Goal: Communication & Community: Answer question/provide support

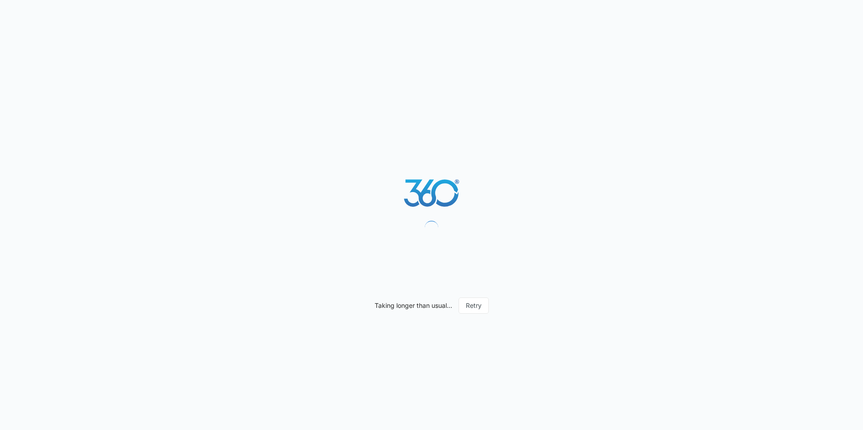
click at [393, 347] on div "Taking longer than usual... Retry" at bounding box center [431, 215] width 863 height 430
click at [474, 304] on button "Retry" at bounding box center [473, 306] width 30 height 16
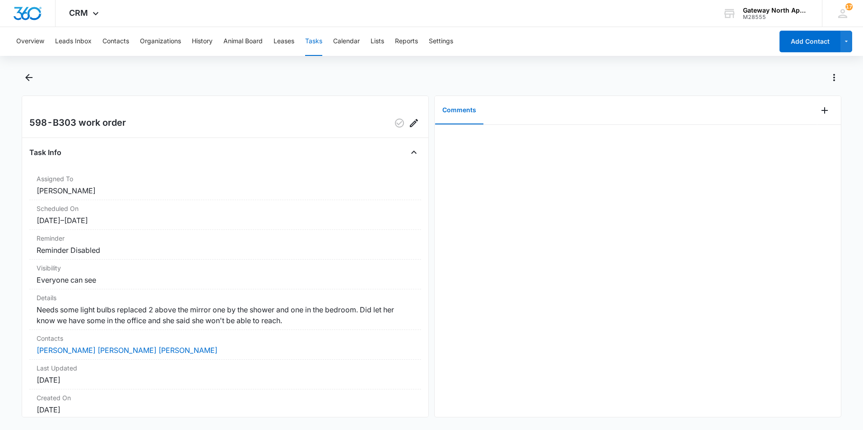
click at [314, 37] on button "Tasks" at bounding box center [313, 41] width 17 height 29
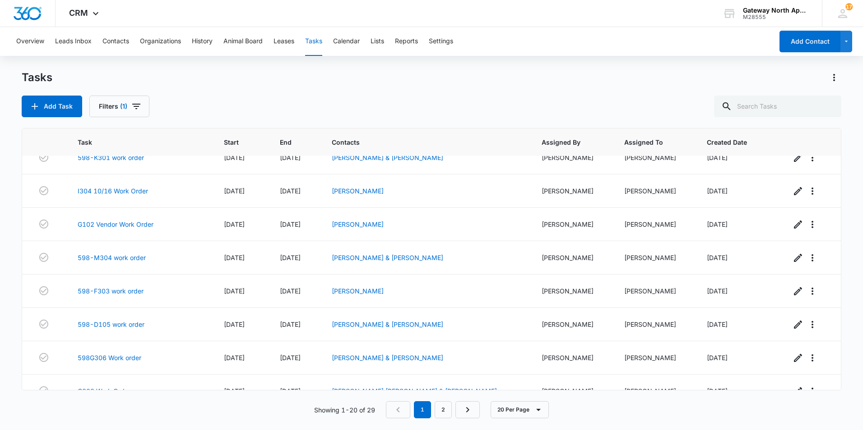
scroll to position [434, 0]
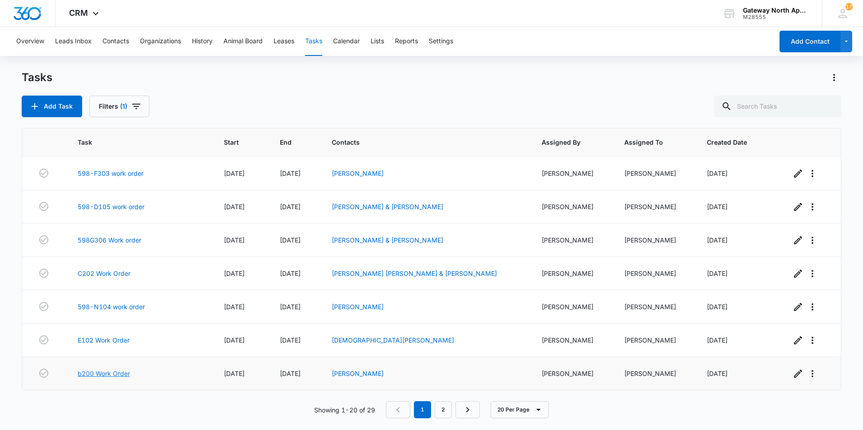
click at [115, 372] on link "b200 Work Order" at bounding box center [104, 373] width 52 height 9
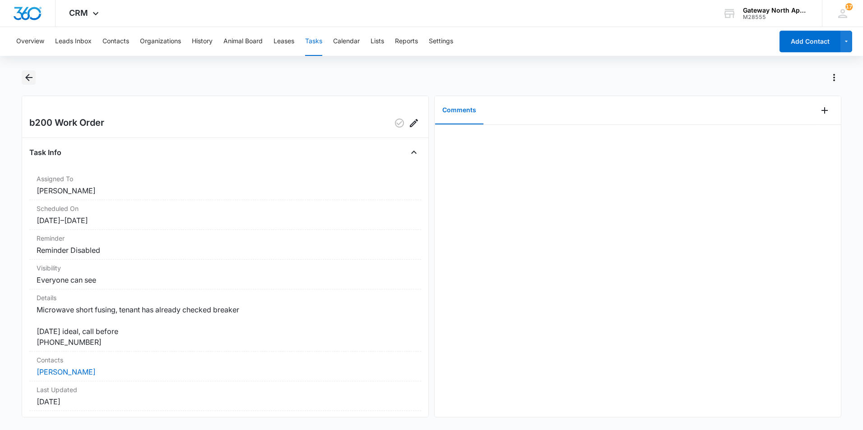
click at [30, 76] on icon "Back" at bounding box center [28, 77] width 11 height 11
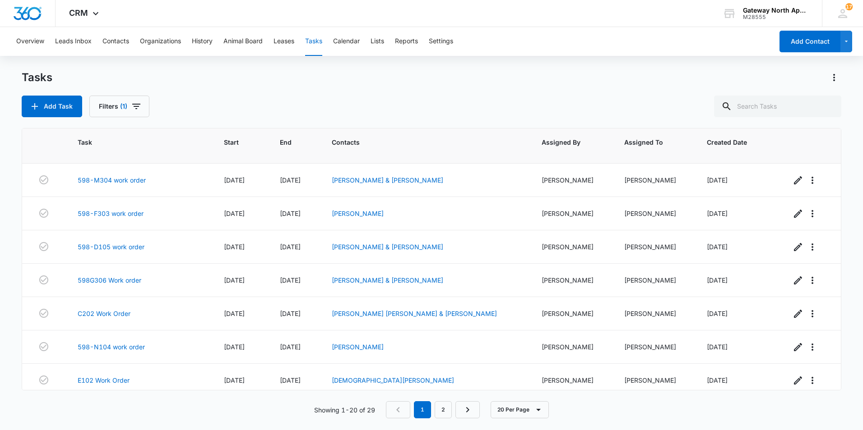
scroll to position [298, 0]
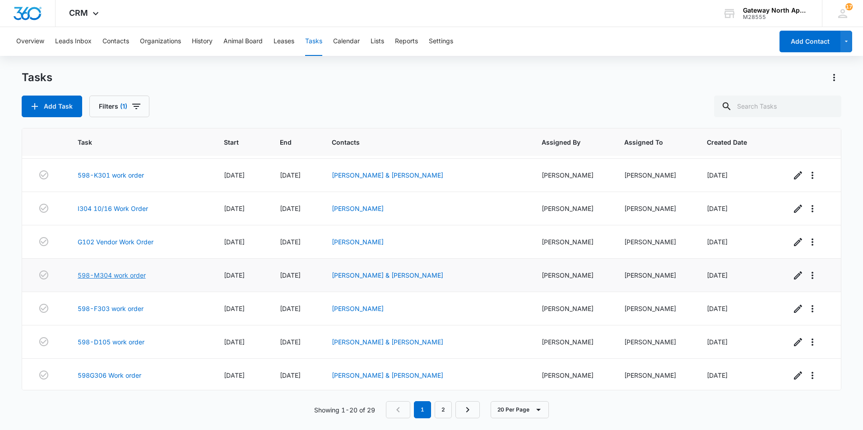
click at [130, 275] on link "598-M304 work order" at bounding box center [112, 275] width 68 height 9
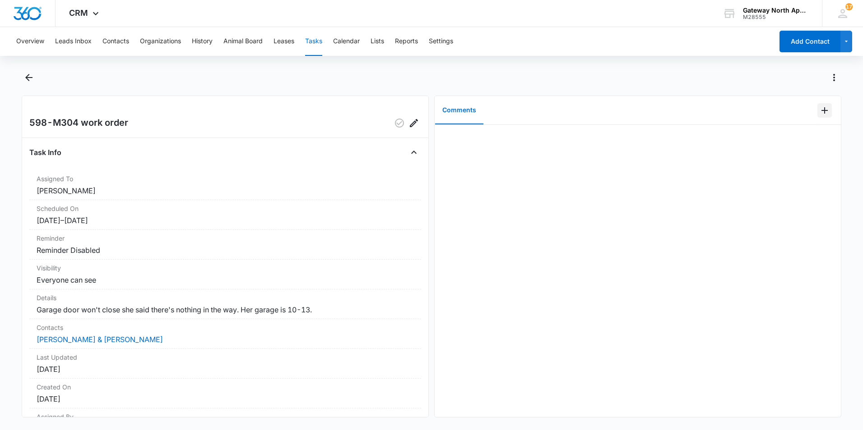
click at [821, 110] on icon "Add Comment" at bounding box center [824, 110] width 6 height 6
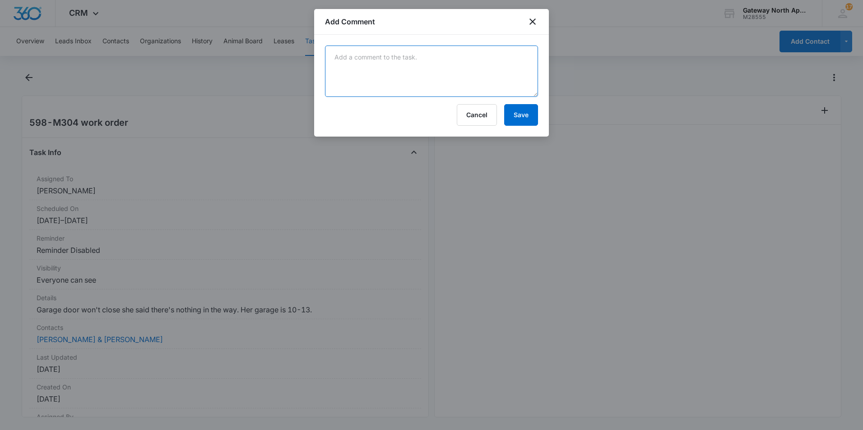
click at [343, 63] on textarea at bounding box center [431, 71] width 213 height 51
type textarea "The door was close have office calling to see if still a issue and to get click…"
click at [531, 119] on button "Save" at bounding box center [521, 115] width 34 height 22
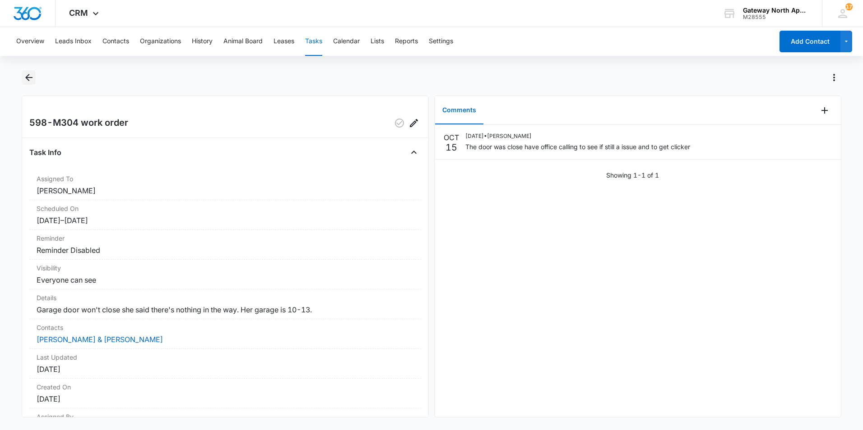
click at [28, 78] on icon "Back" at bounding box center [28, 77] width 7 height 7
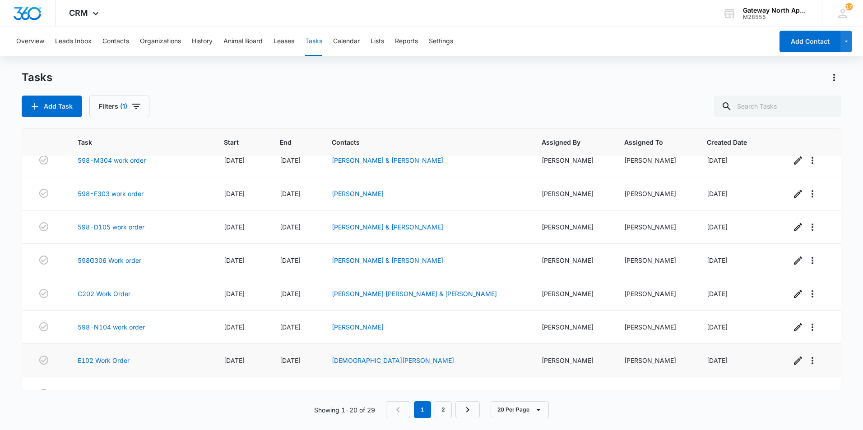
scroll to position [434, 0]
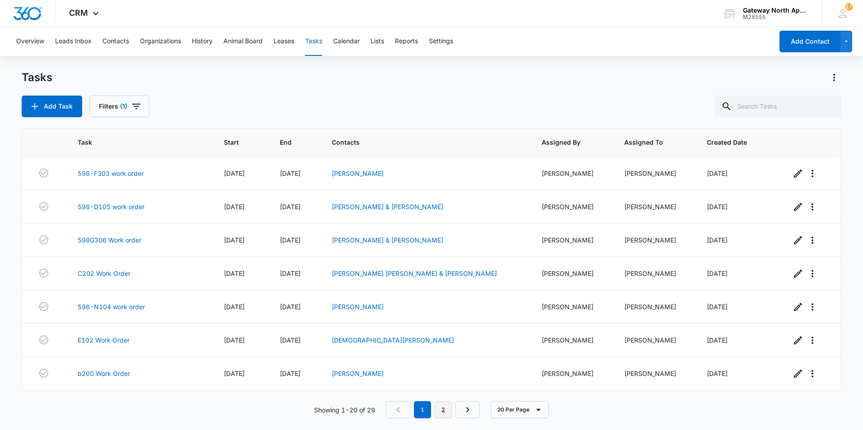
click at [447, 411] on link "2" at bounding box center [443, 410] width 17 height 17
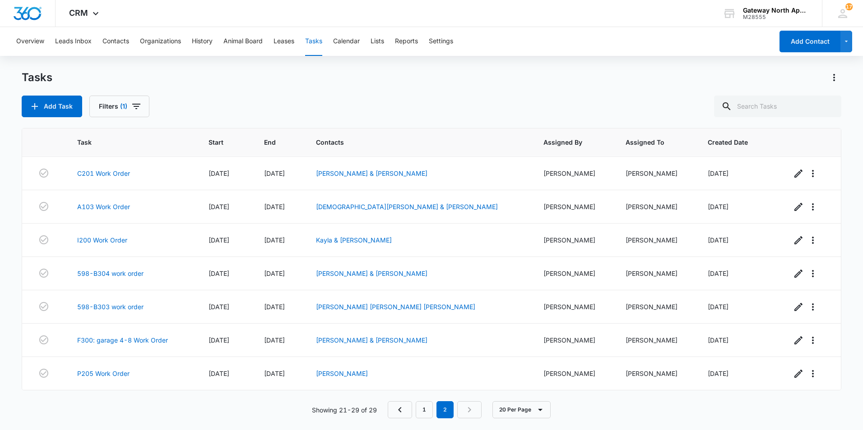
scroll to position [66, 0]
click at [159, 338] on link "F300: garage 4-8 Work Order" at bounding box center [122, 340] width 91 height 9
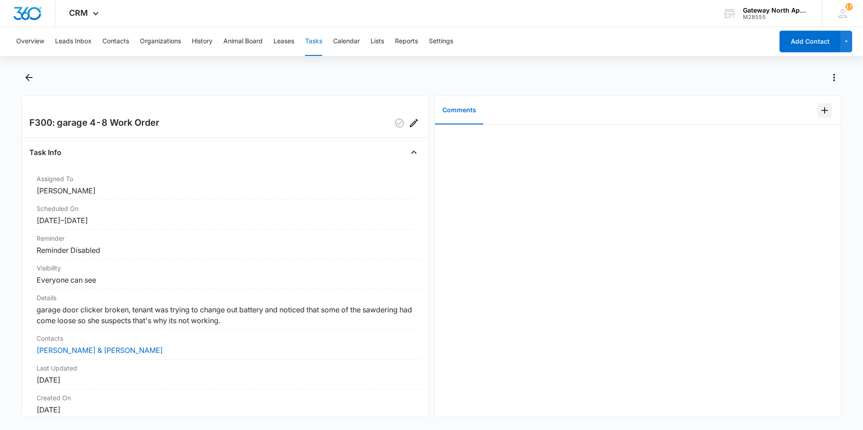
click at [821, 110] on icon "Add Comment" at bounding box center [824, 110] width 6 height 6
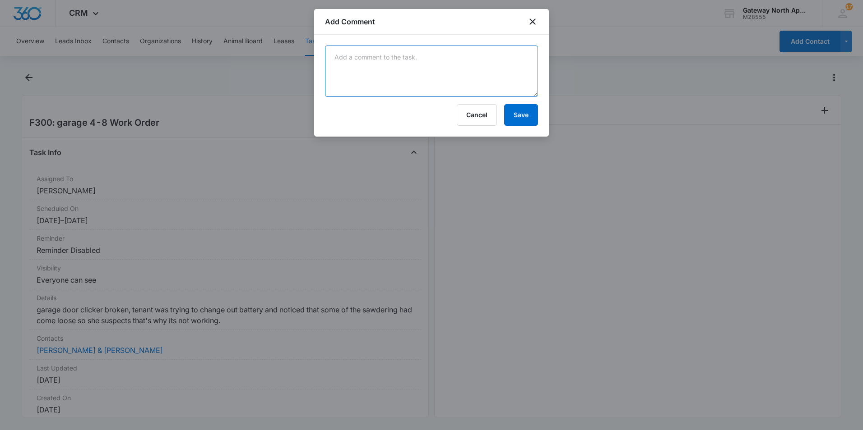
click at [407, 79] on textarea at bounding box center [431, 71] width 213 height 51
type textarea "replaced clicker gave to hailey to call tenant and pick it up"
click at [527, 119] on button "Save" at bounding box center [521, 115] width 34 height 22
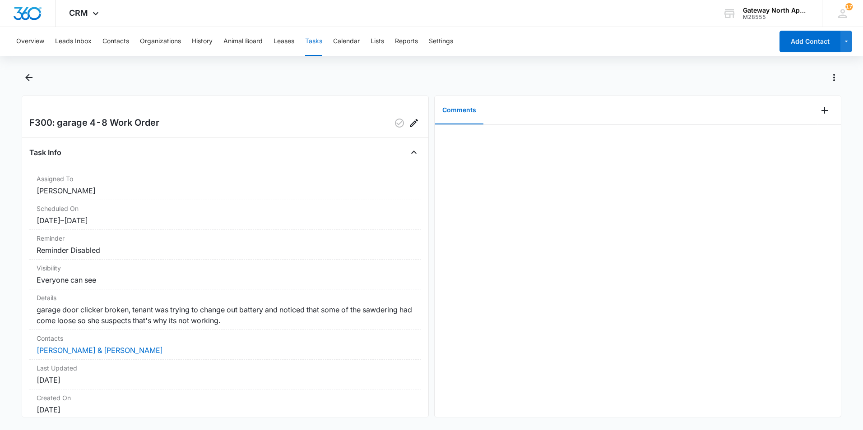
click at [292, 116] on div "F300: garage 4-8 Work Order" at bounding box center [225, 123] width 392 height 14
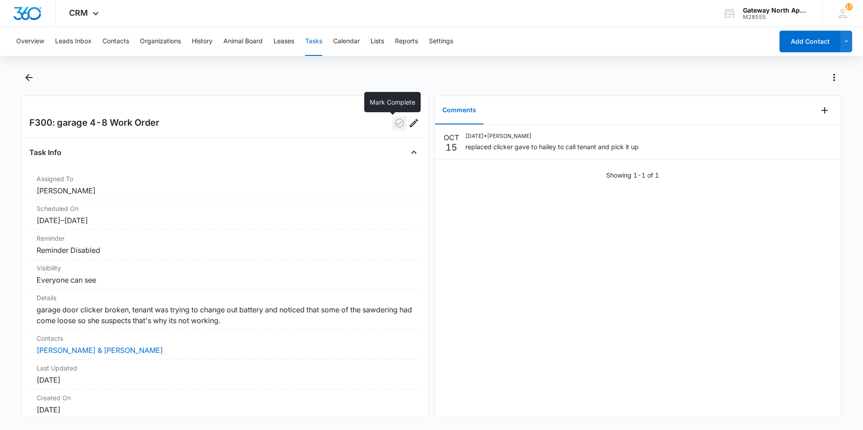
click at [395, 124] on icon "button" at bounding box center [399, 123] width 9 height 9
click at [314, 41] on button "Tasks" at bounding box center [313, 41] width 17 height 29
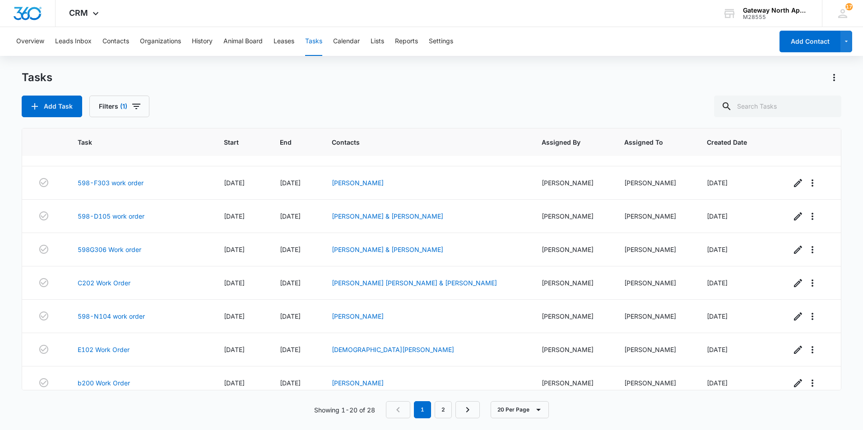
scroll to position [434, 0]
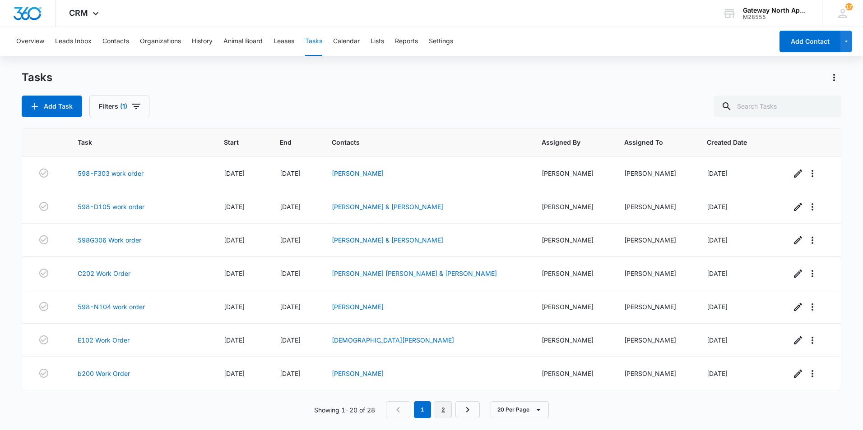
click at [444, 409] on link "2" at bounding box center [443, 410] width 17 height 17
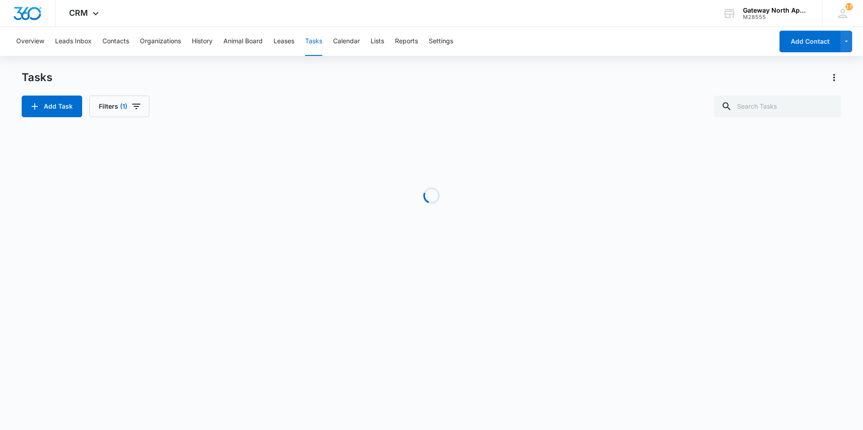
scroll to position [33, 0]
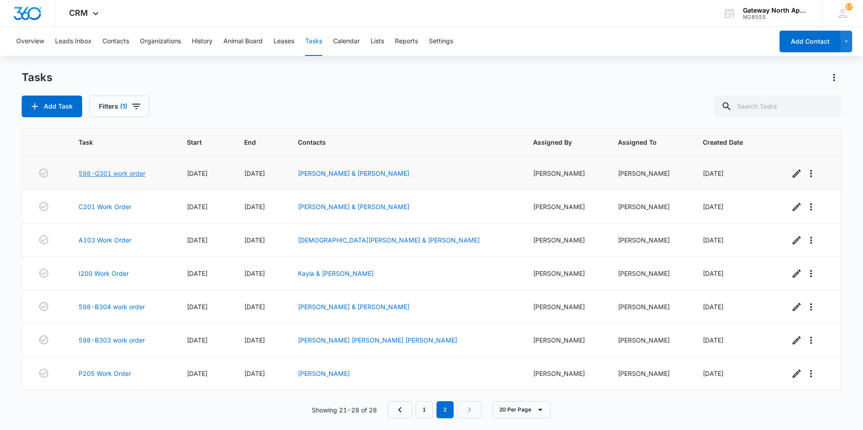
click at [126, 172] on link "598-G301 work order" at bounding box center [112, 173] width 67 height 9
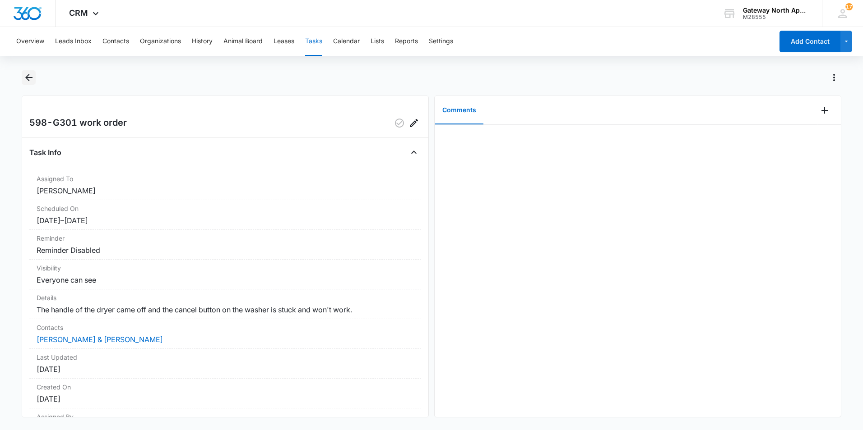
click at [28, 76] on icon "Back" at bounding box center [28, 77] width 11 height 11
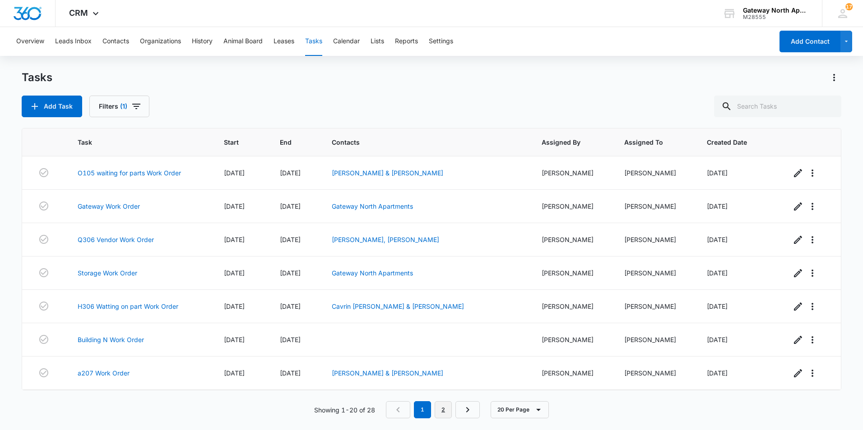
click at [448, 408] on link "2" at bounding box center [443, 410] width 17 height 17
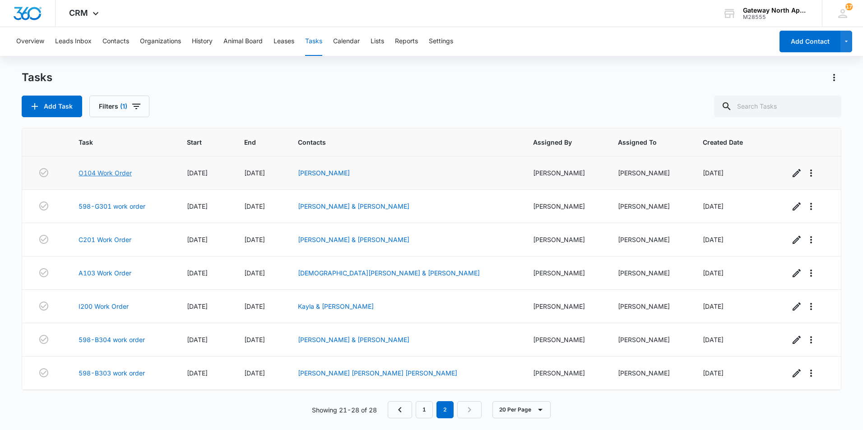
click at [116, 174] on link "O104 Work Order" at bounding box center [105, 172] width 53 height 9
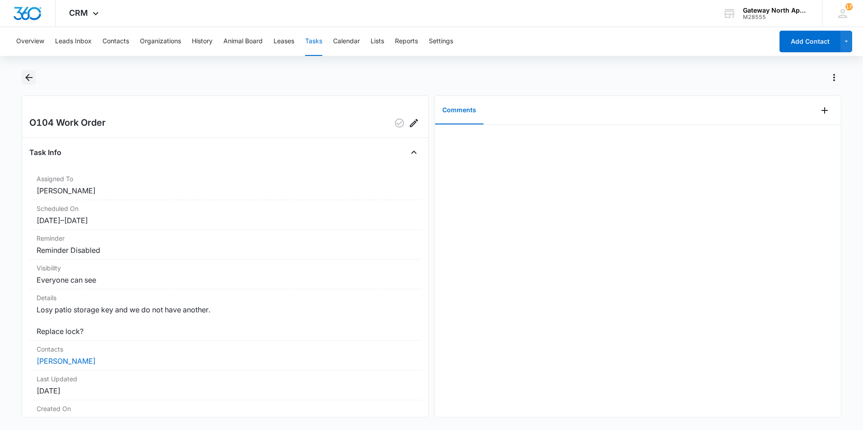
click at [28, 78] on icon "Back" at bounding box center [28, 77] width 7 height 7
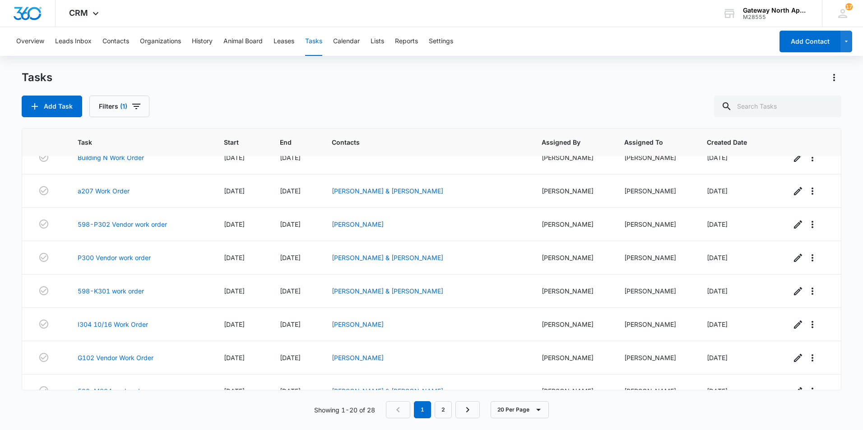
scroll to position [226, 0]
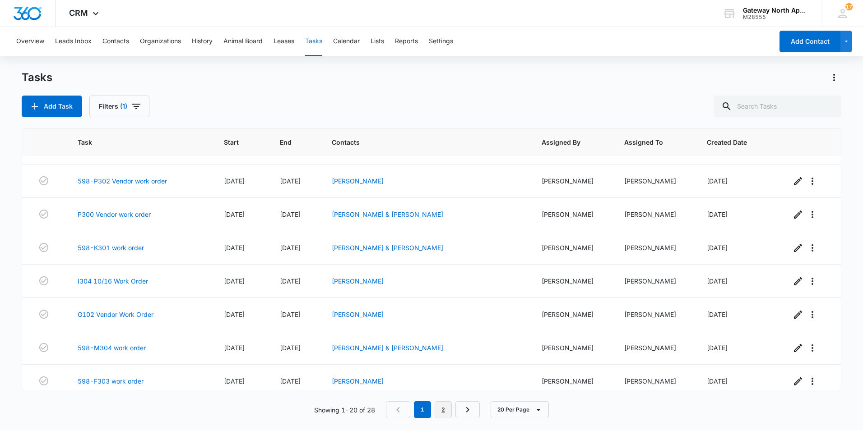
click at [438, 411] on link "2" at bounding box center [443, 410] width 17 height 17
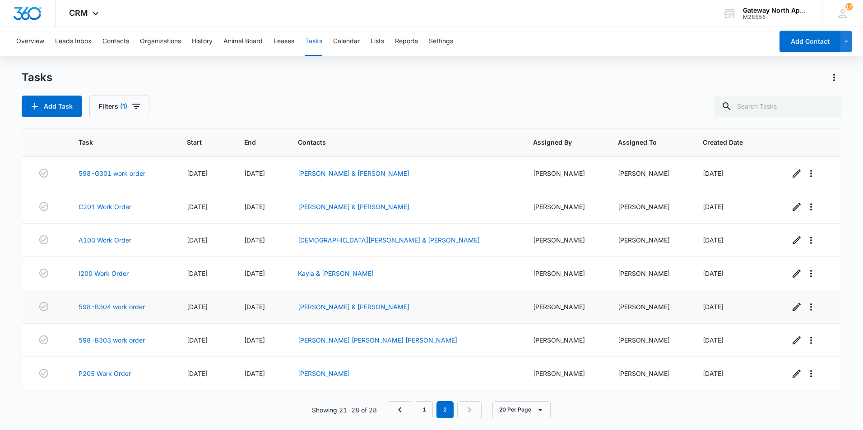
scroll to position [0, 0]
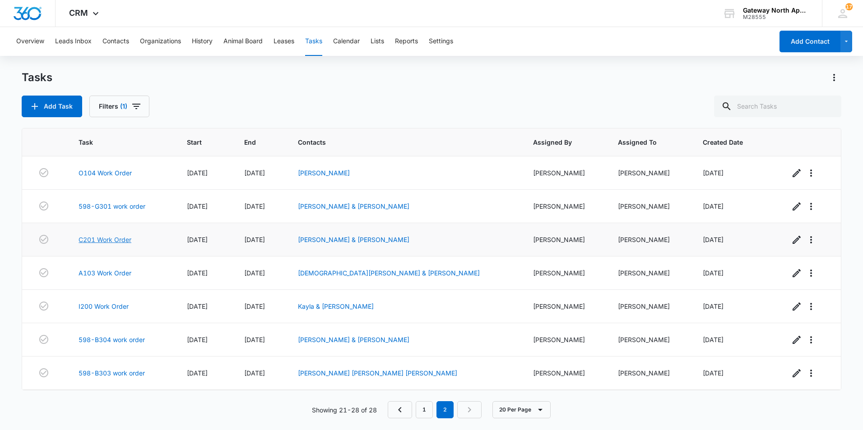
click at [111, 240] on link "C201 Work Order" at bounding box center [105, 239] width 53 height 9
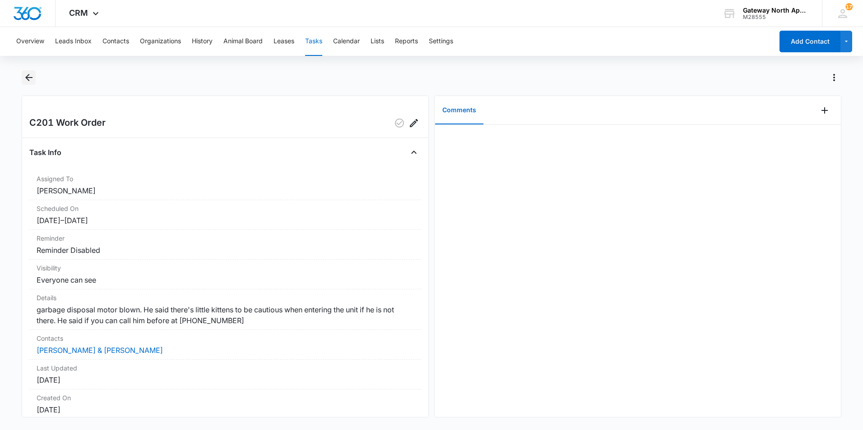
click at [28, 75] on icon "Back" at bounding box center [28, 77] width 7 height 7
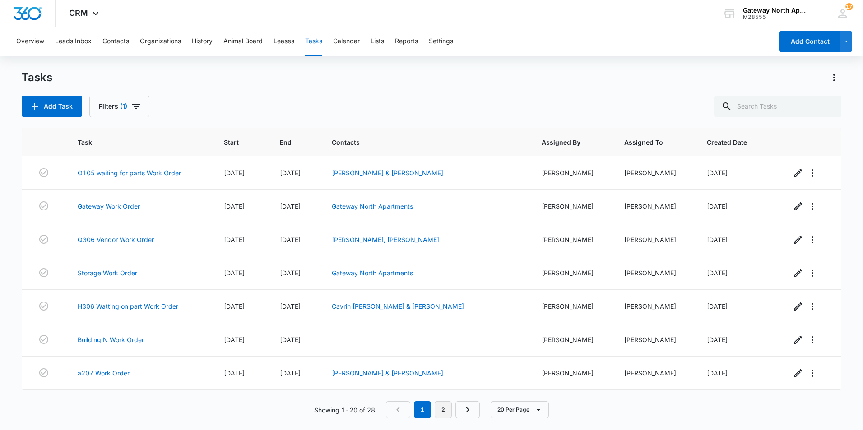
click at [442, 413] on link "2" at bounding box center [443, 410] width 17 height 17
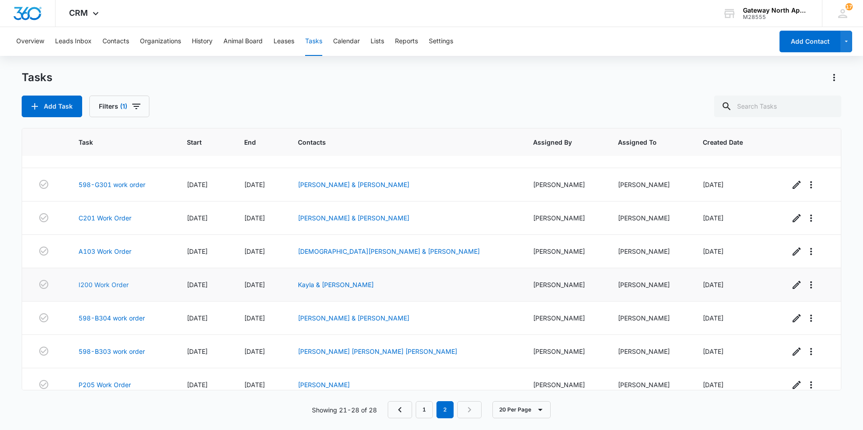
scroll to position [33, 0]
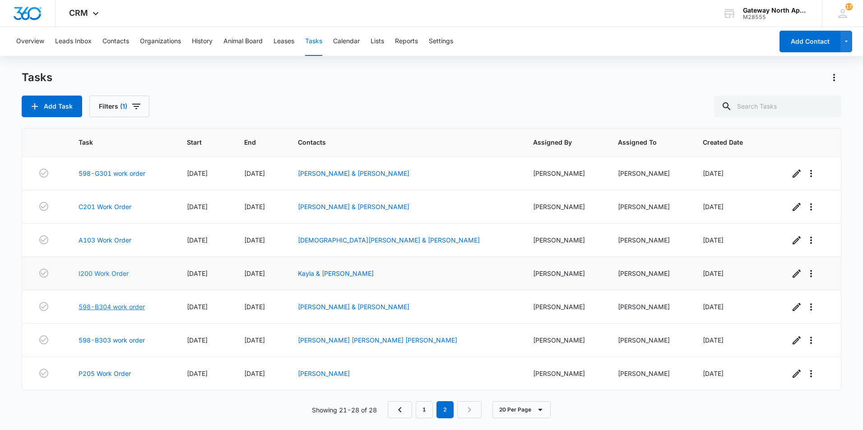
click at [120, 309] on link "598-B304 work order" at bounding box center [112, 306] width 66 height 9
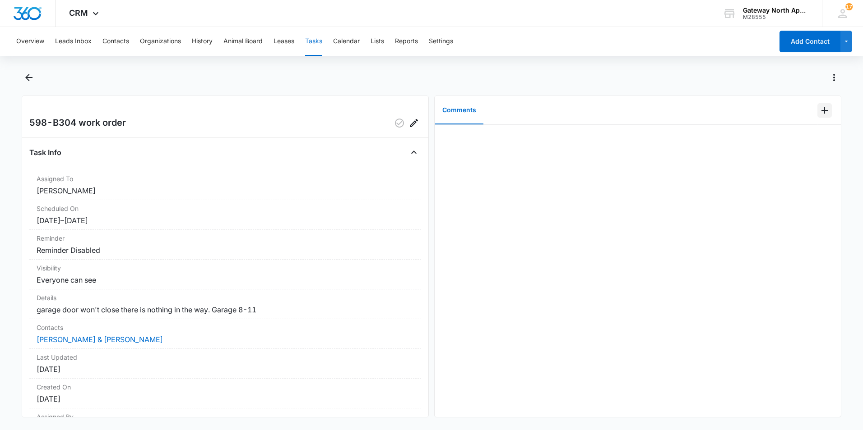
click at [821, 111] on icon "Add Comment" at bounding box center [824, 110] width 6 height 6
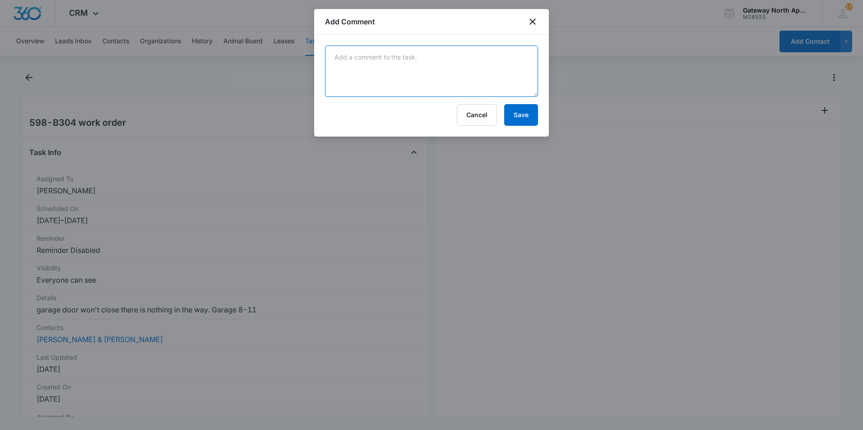
click at [414, 58] on textarea at bounding box center [431, 71] width 213 height 51
type textarea "the door was close have the office calling to see if issue is still happening a…"
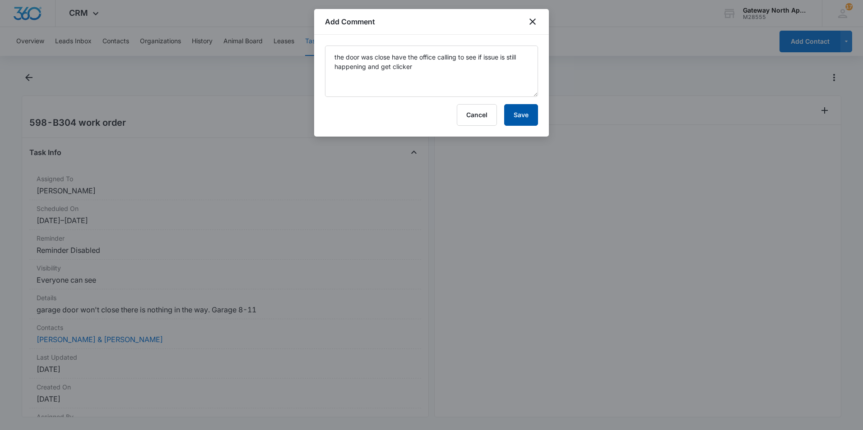
click at [520, 115] on button "Save" at bounding box center [521, 115] width 34 height 22
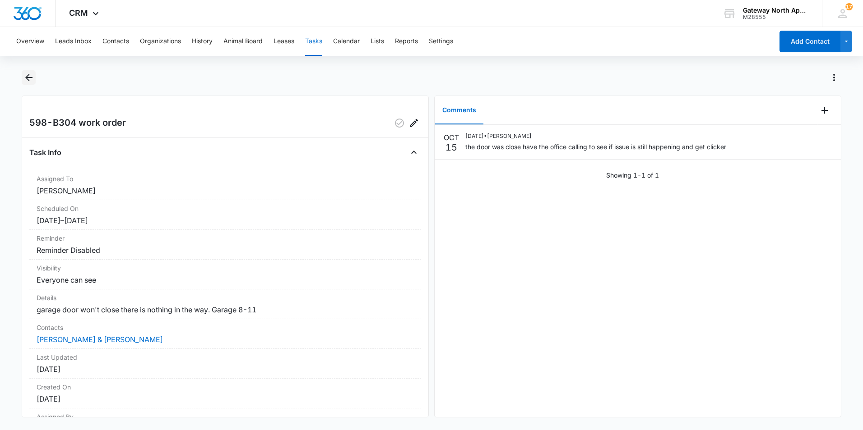
click at [29, 80] on icon "Back" at bounding box center [28, 77] width 11 height 11
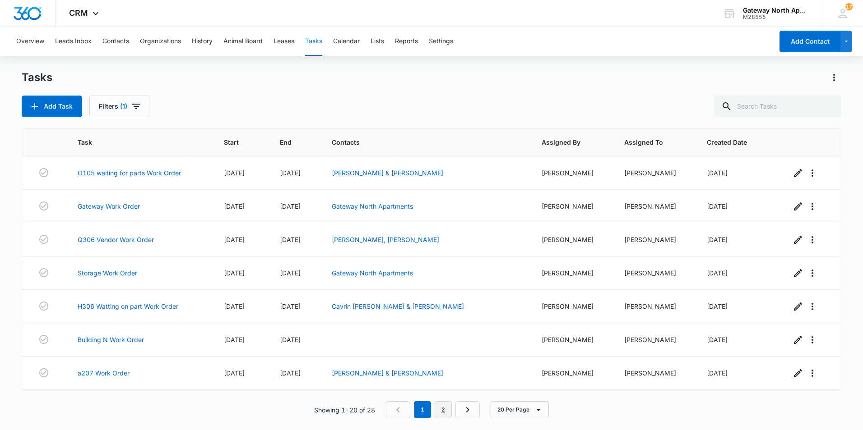
click at [444, 412] on link "2" at bounding box center [443, 410] width 17 height 17
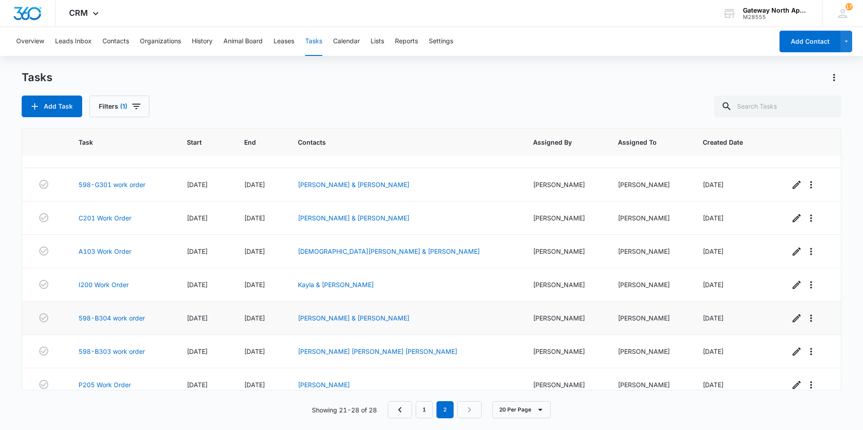
scroll to position [33, 0]
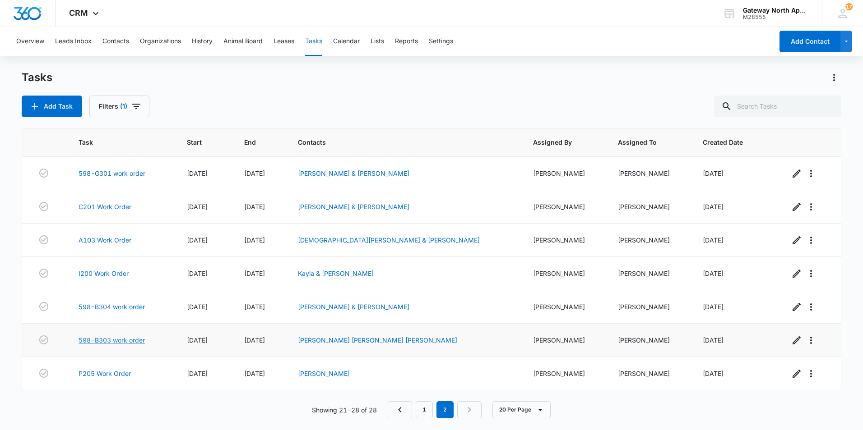
click at [120, 340] on link "598-B303 work order" at bounding box center [112, 340] width 66 height 9
